Goal: Task Accomplishment & Management: Manage account settings

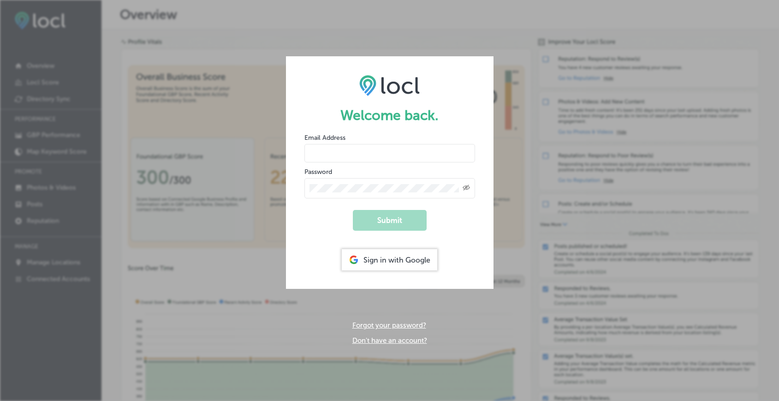
type input "[EMAIL_ADDRESS][DOMAIN_NAME]"
click at [393, 214] on button "Submit" at bounding box center [390, 220] width 74 height 21
